Goal: Transaction & Acquisition: Purchase product/service

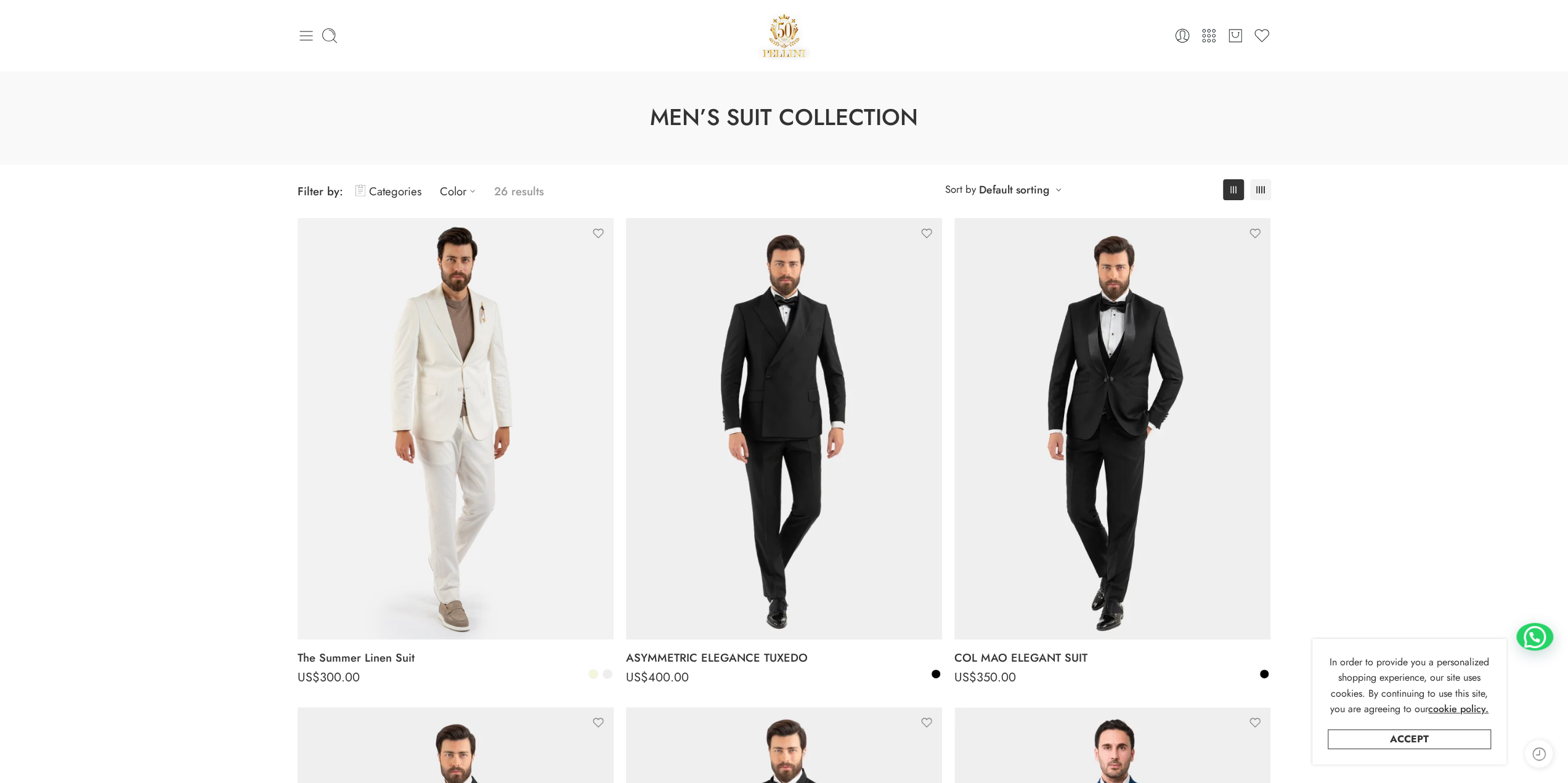
click at [305, 32] on icon at bounding box center [306, 36] width 13 height 10
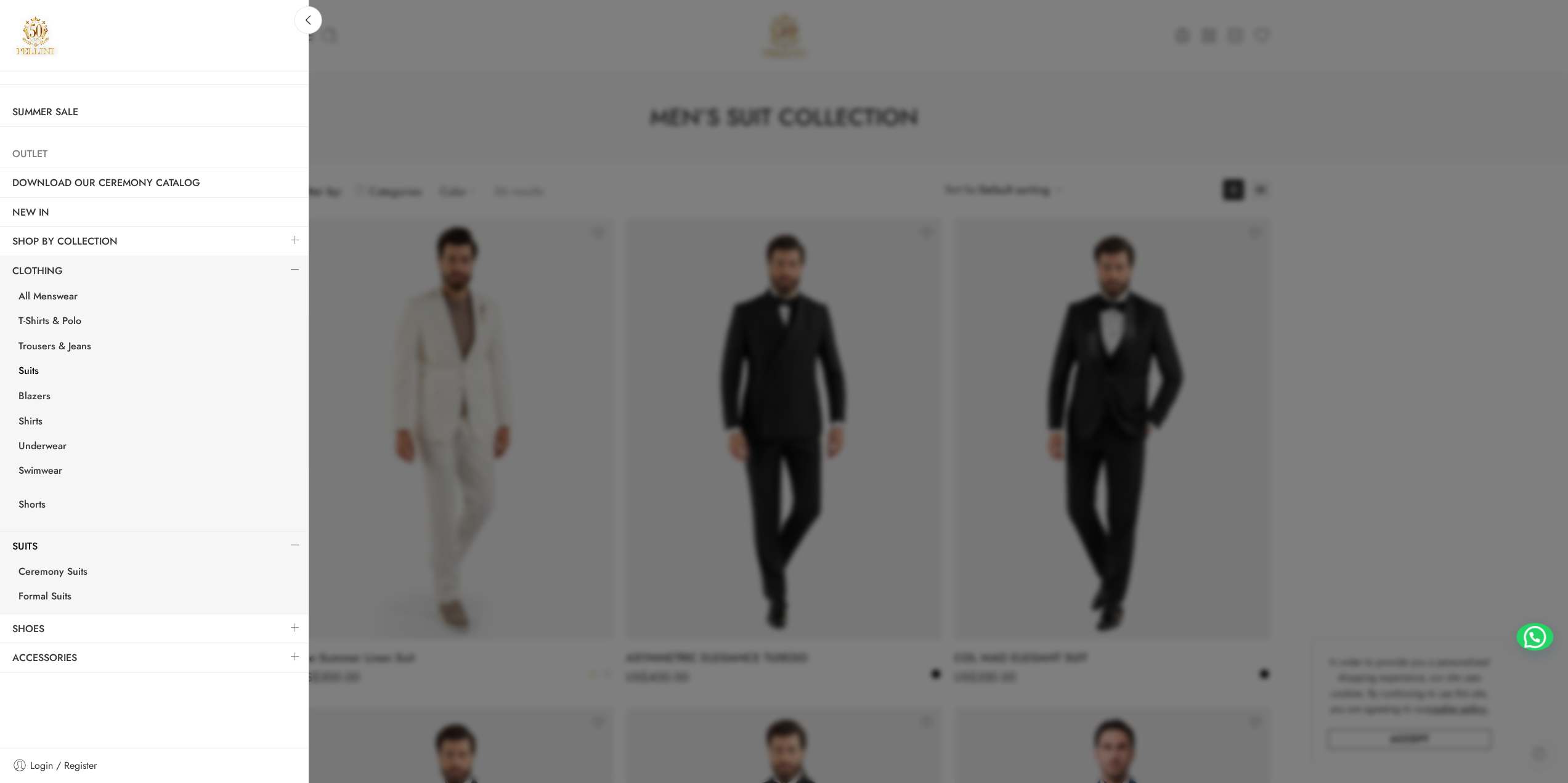
click at [44, 146] on link "Outlet" at bounding box center [154, 154] width 308 height 28
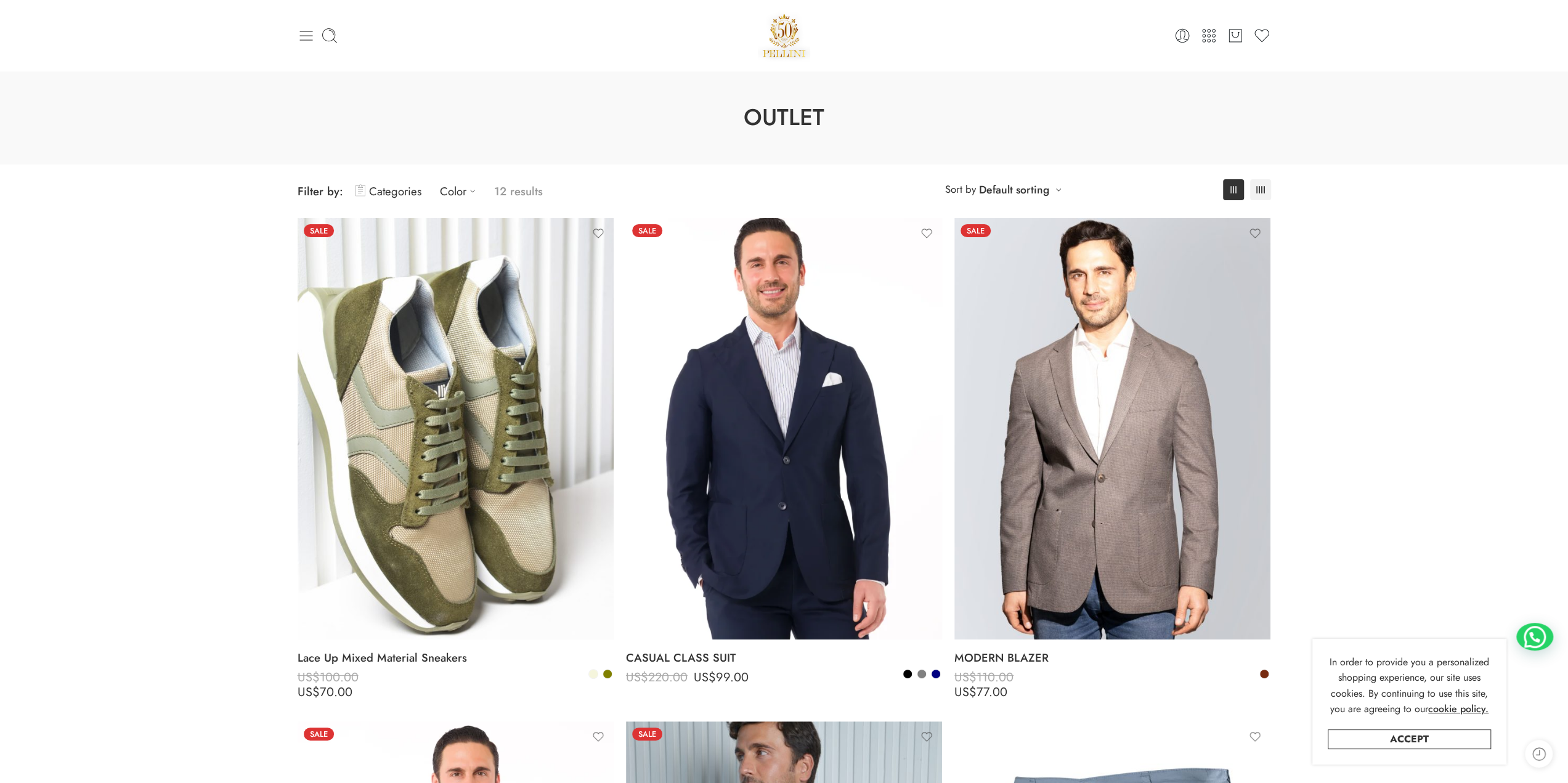
click at [302, 37] on icon at bounding box center [306, 36] width 18 height 18
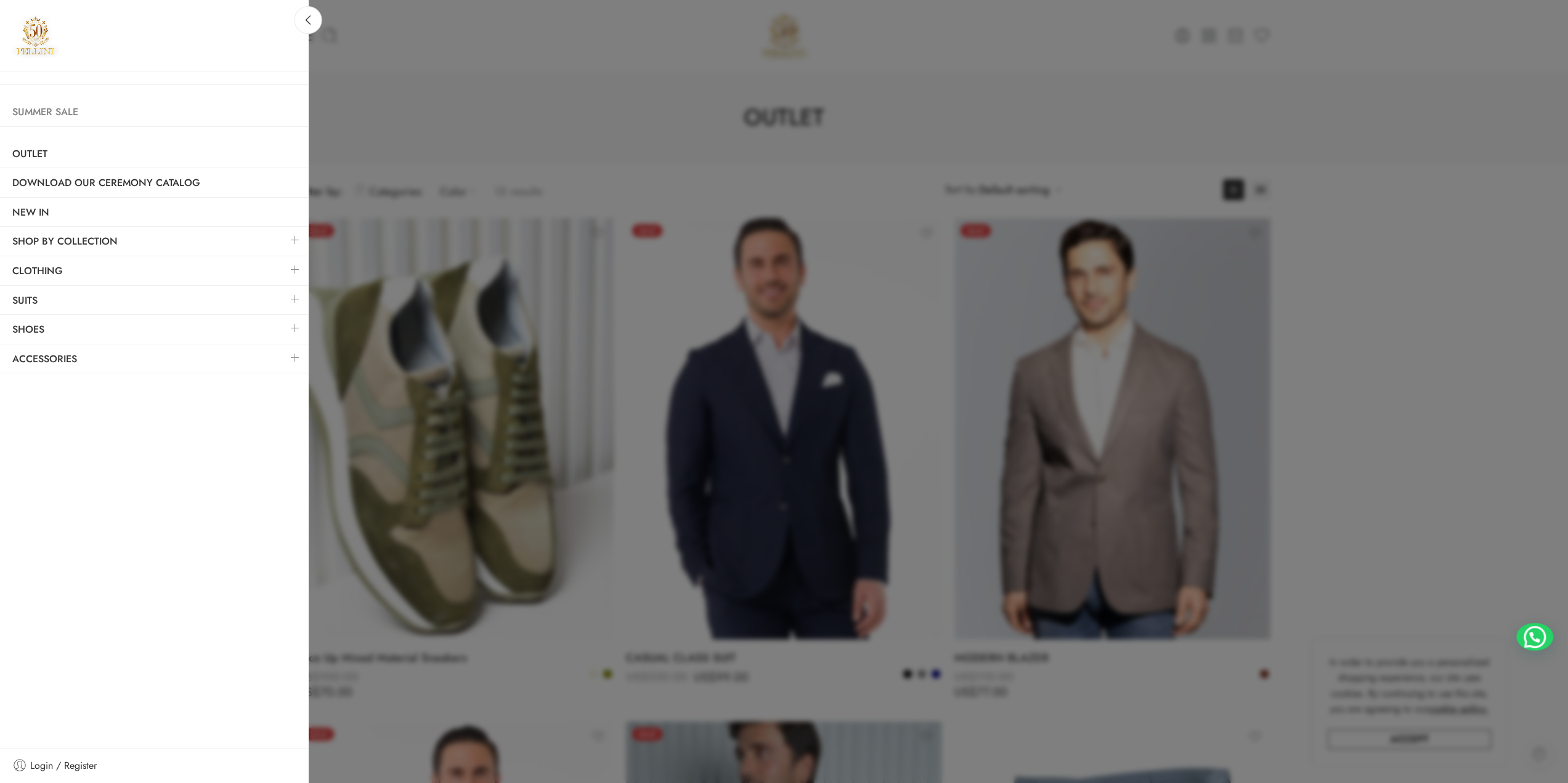
click at [77, 113] on link "Summer Sale" at bounding box center [154, 112] width 308 height 28
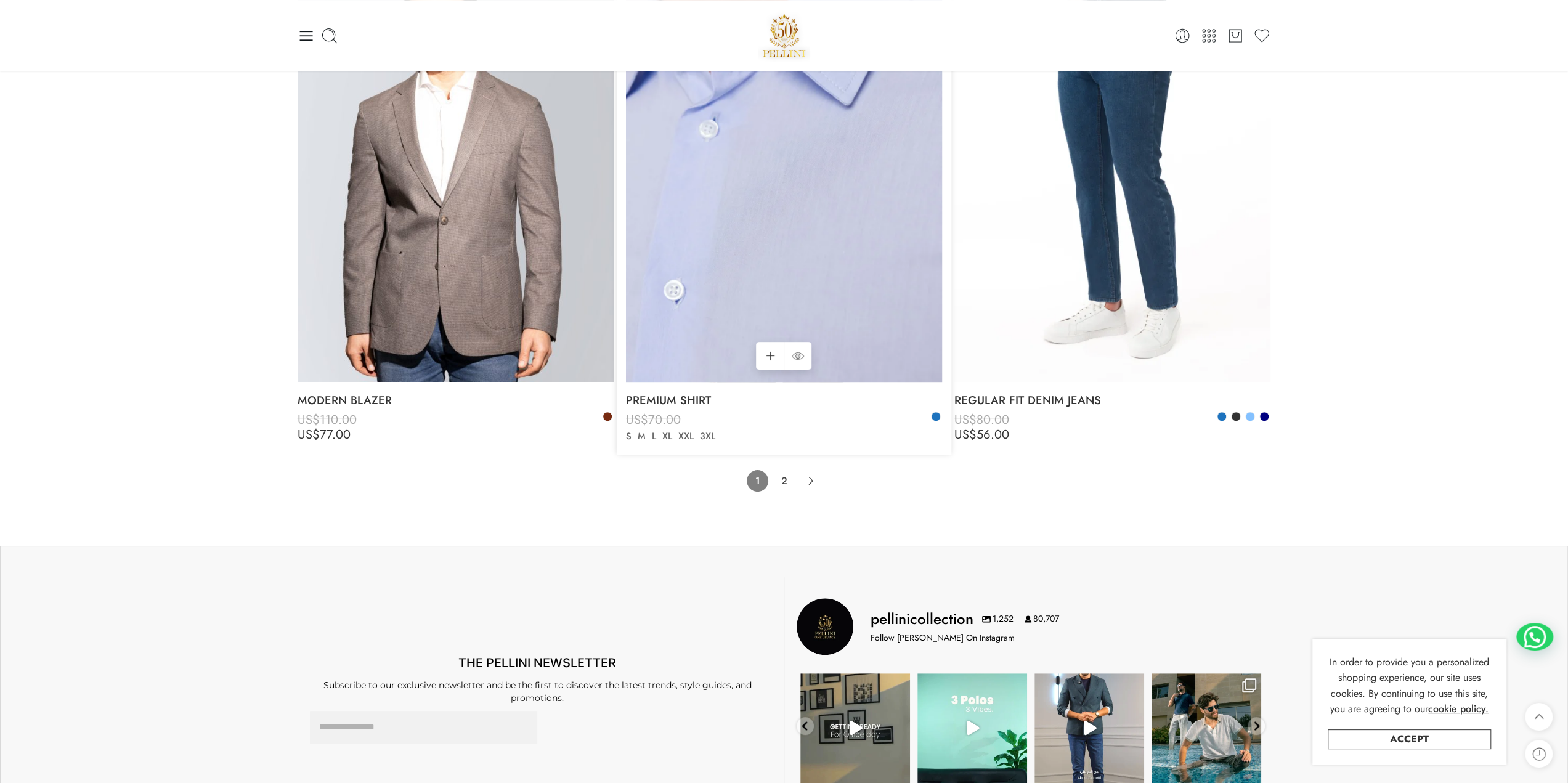
scroll to position [9675, 0]
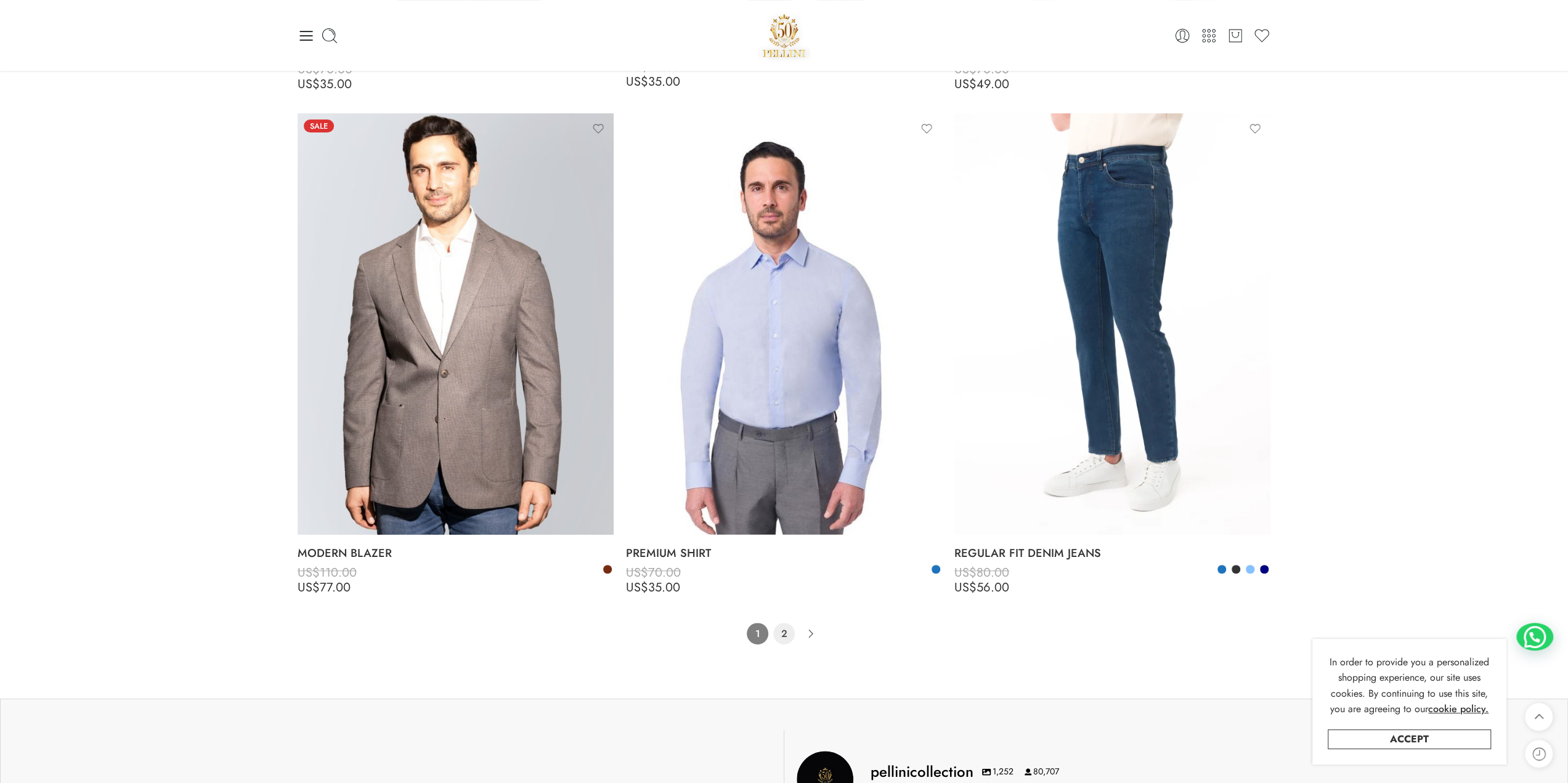
click at [786, 637] on link "2" at bounding box center [784, 634] width 22 height 22
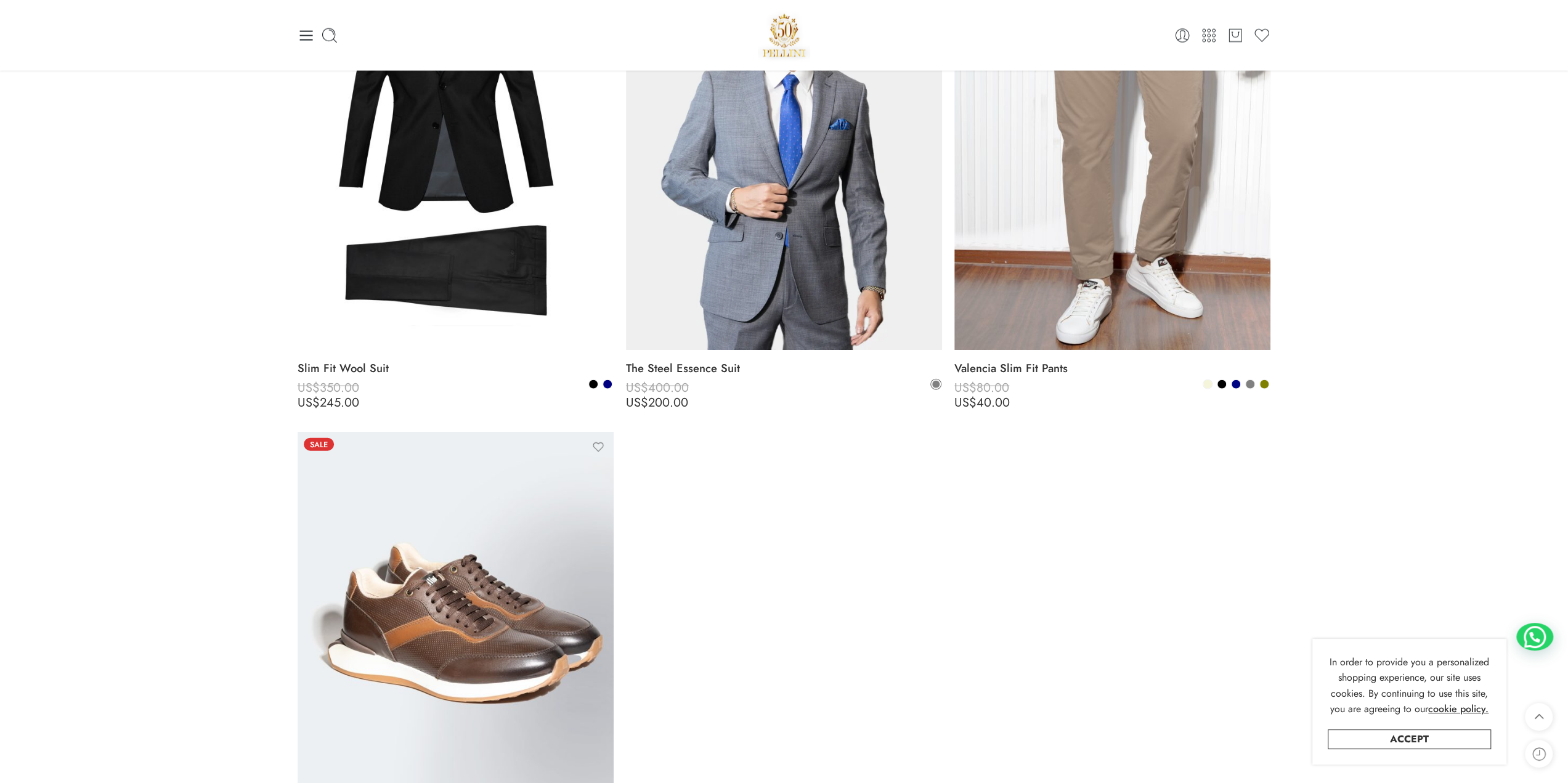
scroll to position [7183, 0]
